Goal: Communication & Community: Answer question/provide support

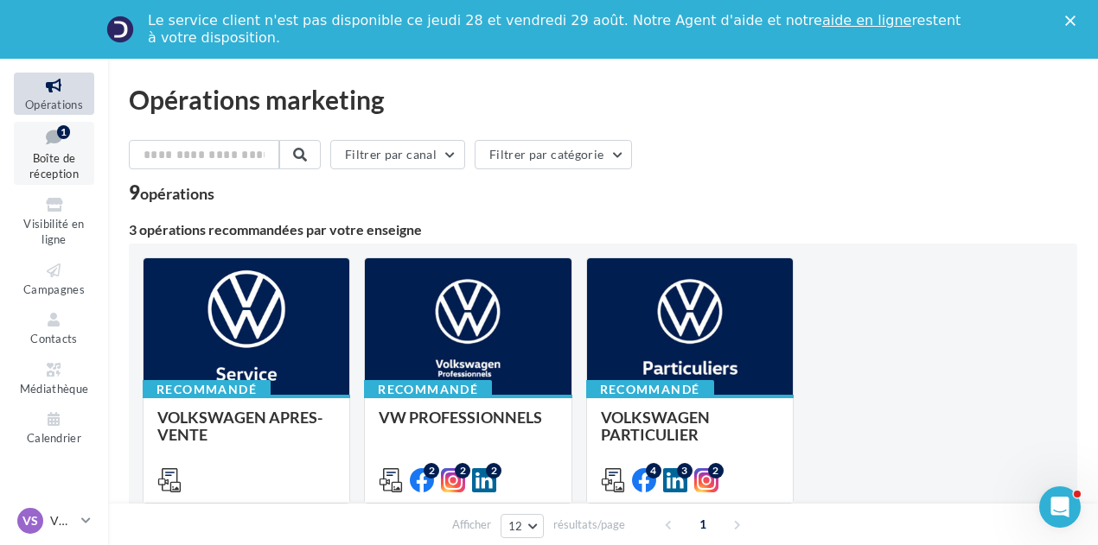
click at [72, 150] on link "Boîte de réception 1" at bounding box center [54, 153] width 80 height 63
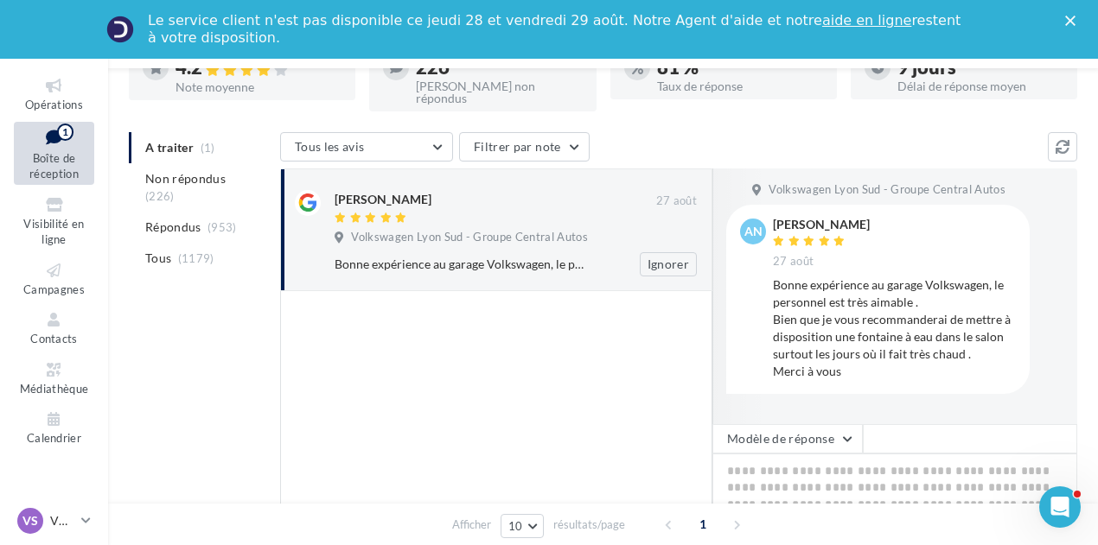
scroll to position [175, 0]
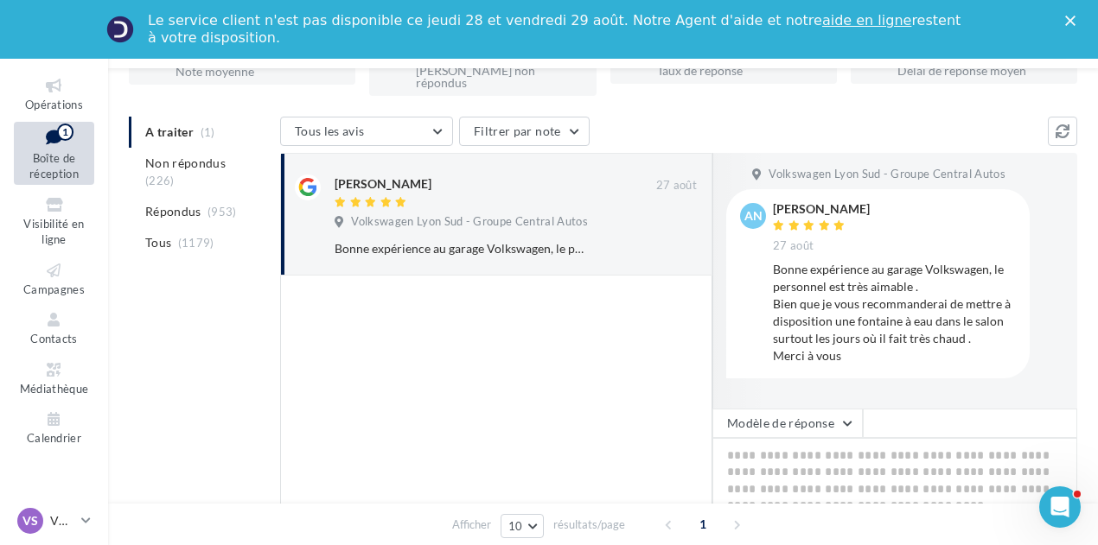
click at [742, 392] on div at bounding box center [767, 281] width 111 height 256
click at [742, 424] on button "Modèle de réponse" at bounding box center [787, 423] width 150 height 29
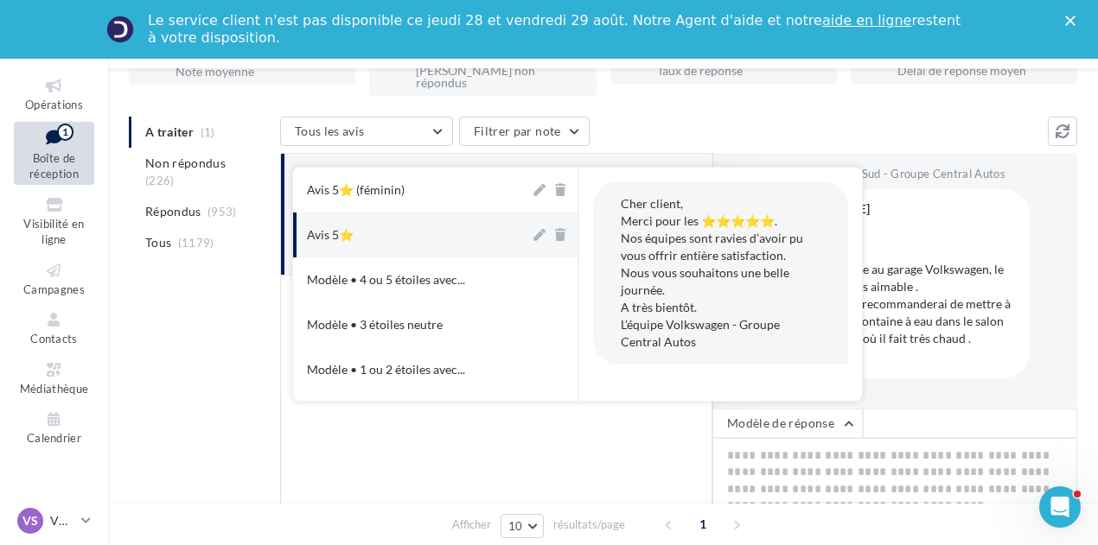
click at [450, 213] on button "Avis 5⭐" at bounding box center [411, 235] width 237 height 45
type textarea "**********"
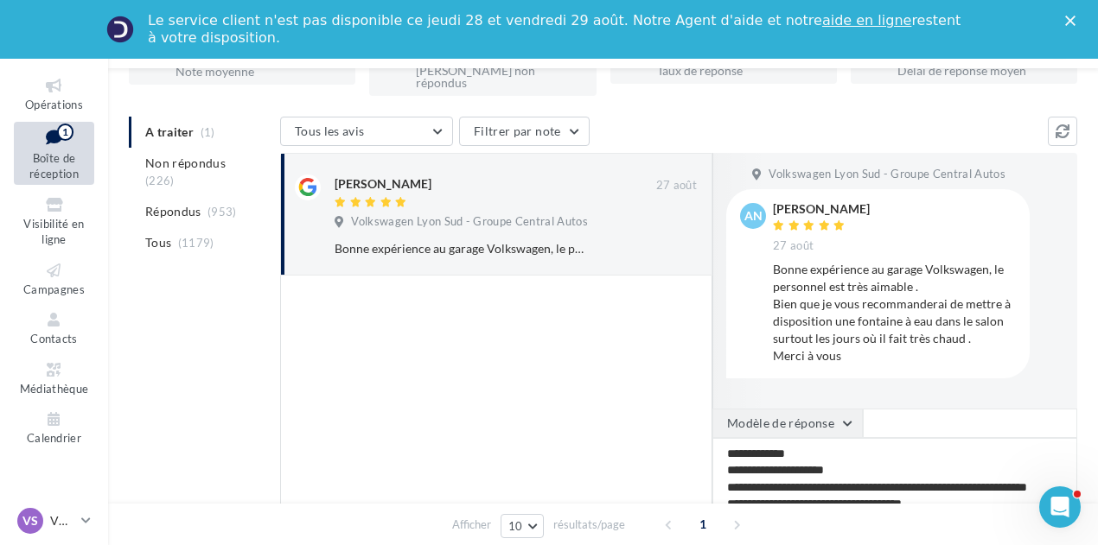
click at [793, 409] on button "Modèle de réponse" at bounding box center [787, 423] width 150 height 29
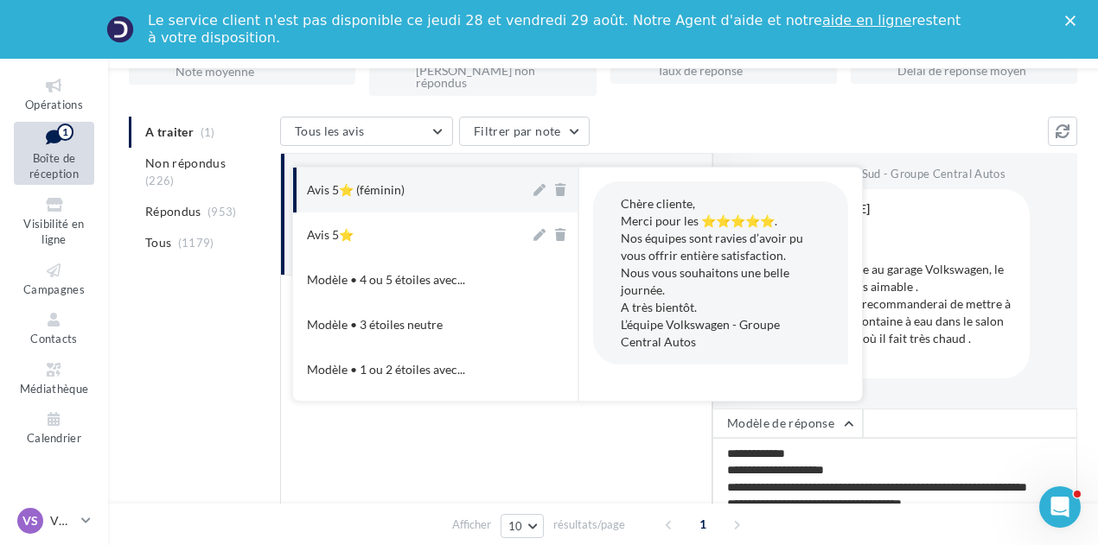
click at [437, 172] on button "Avis 5⭐ (féminin)" at bounding box center [411, 190] width 237 height 45
type textarea "**********"
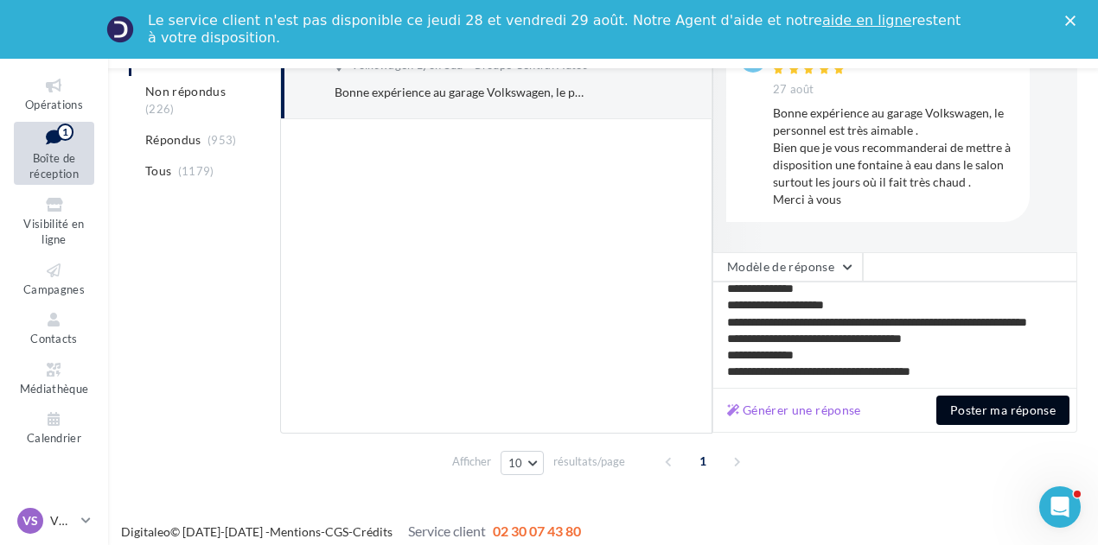
scroll to position [24, 0]
click at [992, 398] on button "Poster ma réponse" at bounding box center [1002, 410] width 133 height 29
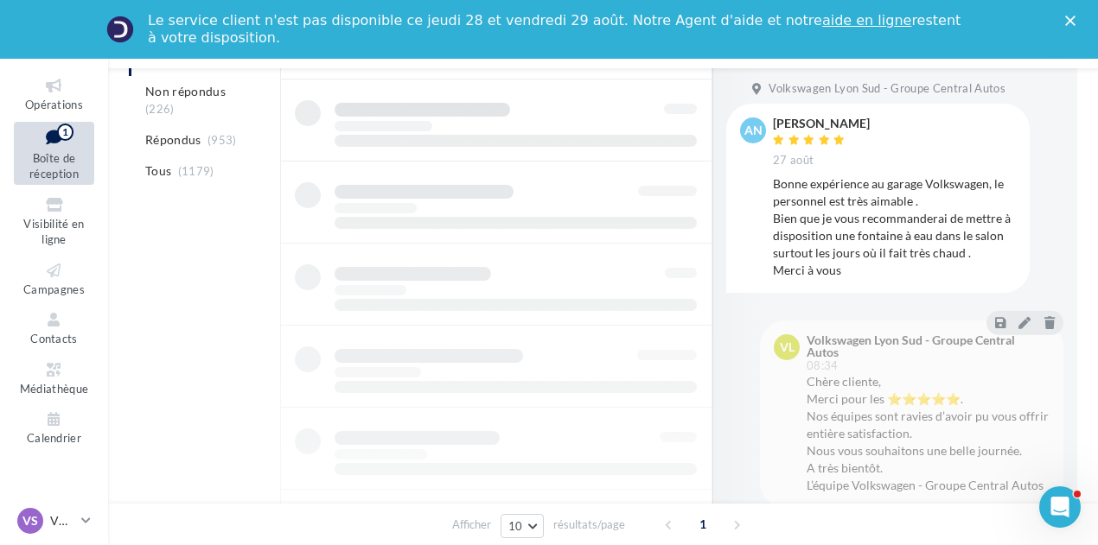
scroll to position [220, 0]
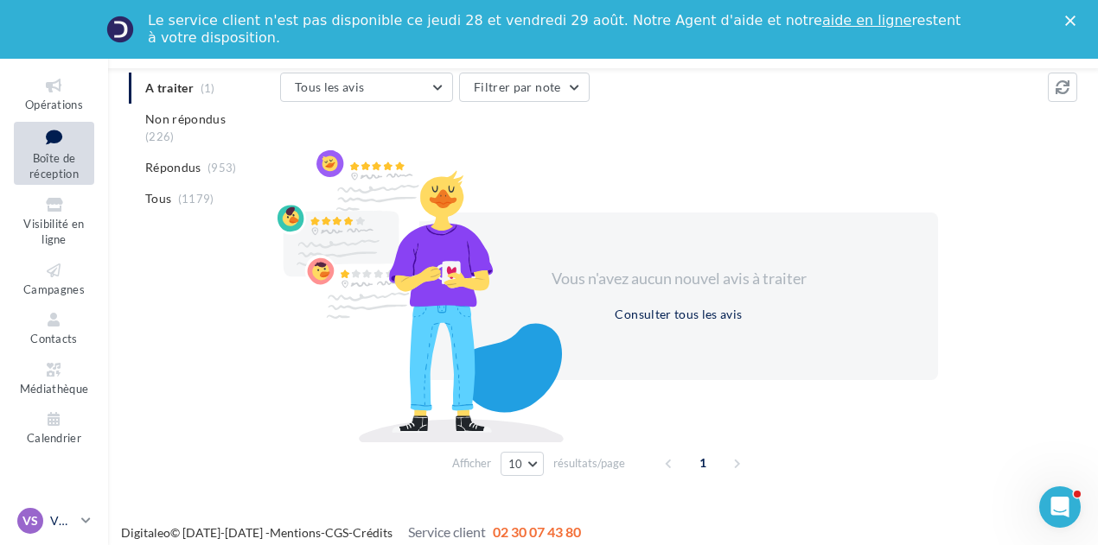
click at [52, 518] on p "VW St-Fons" at bounding box center [62, 521] width 24 height 17
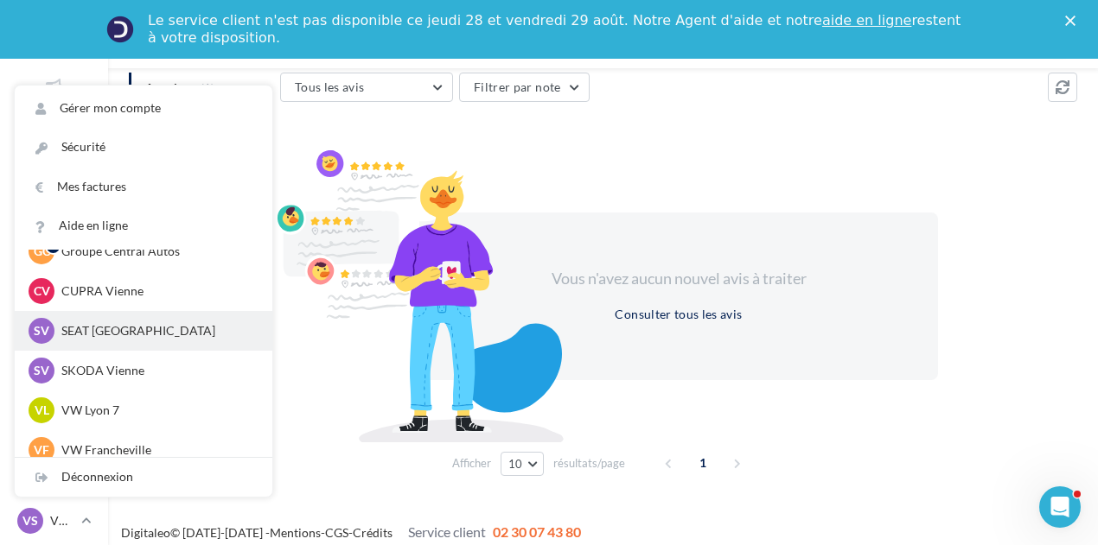
scroll to position [67, 0]
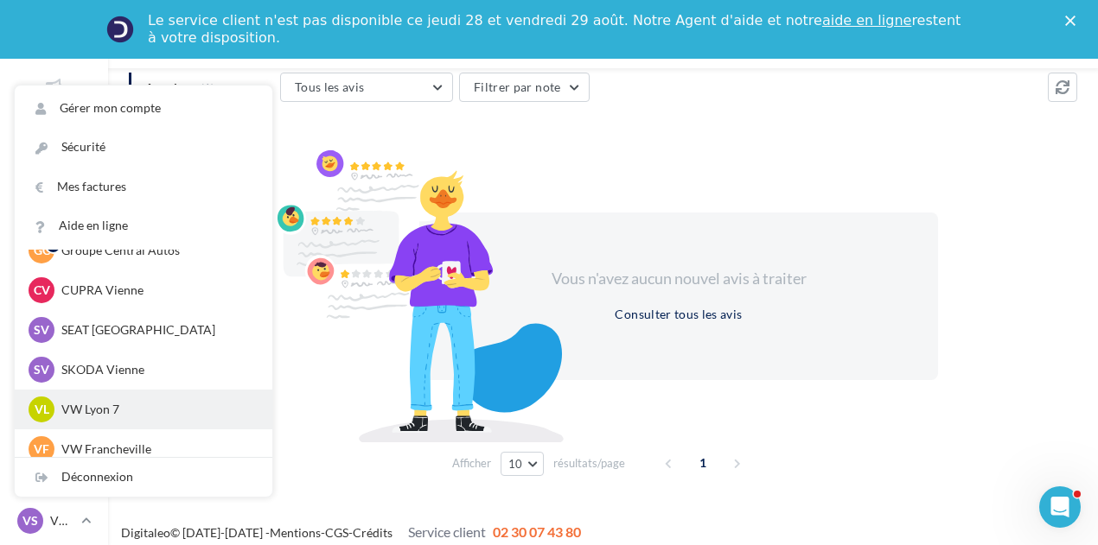
click at [120, 397] on div "VL VW Lyon 7 vw-lyo-gru" at bounding box center [144, 410] width 258 height 40
click at [118, 398] on div "VL VW Lyon 7 vw-lyo-gru" at bounding box center [144, 410] width 230 height 26
